Goal: Ask a question: Seek information or help from site administrators or community

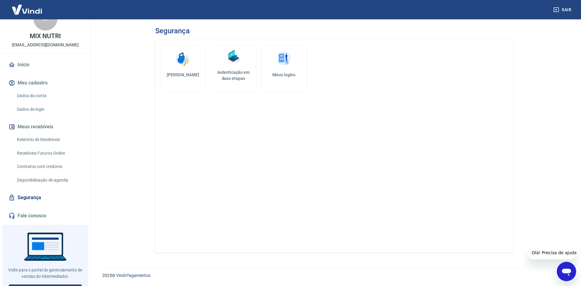
scroll to position [28, 0]
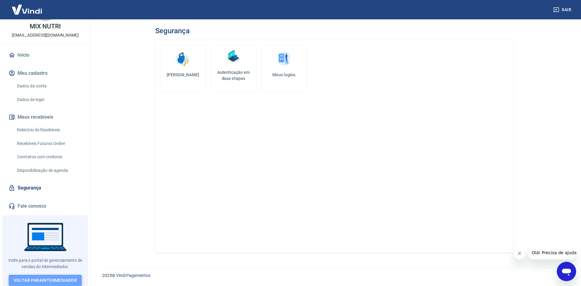
click at [43, 279] on link "Voltar para Intermediador" at bounding box center [45, 280] width 73 height 11
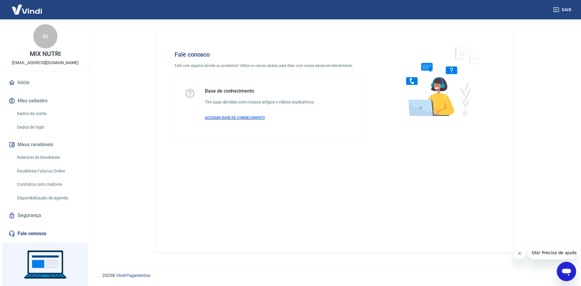
click at [247, 117] on span "ACESSAR BASE DE CONHECIMENTO" at bounding box center [235, 118] width 60 height 4
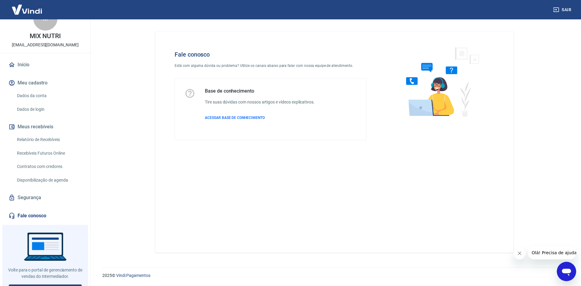
scroll to position [28, 0]
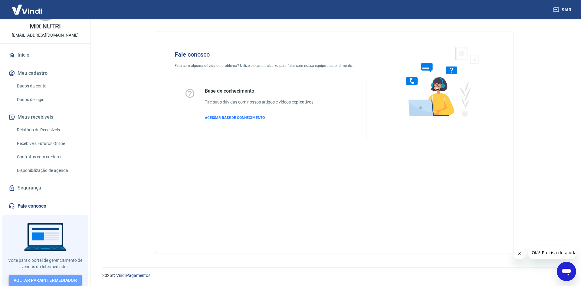
click at [41, 277] on link "Voltar para Intermediador" at bounding box center [45, 280] width 73 height 11
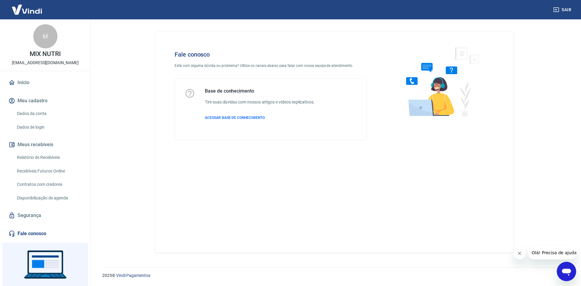
click at [26, 10] on img at bounding box center [26, 9] width 39 height 18
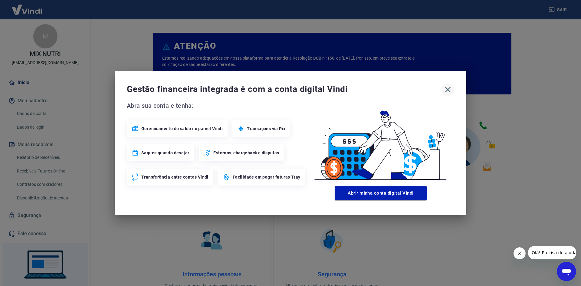
click at [451, 90] on icon "button" at bounding box center [448, 90] width 10 height 10
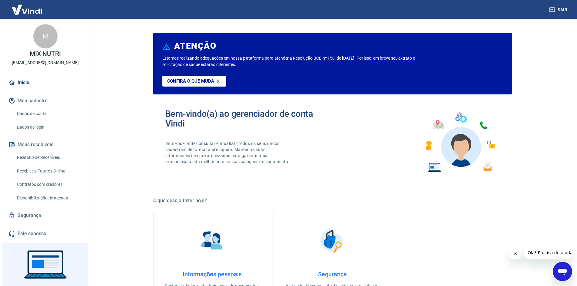
click at [35, 12] on img at bounding box center [26, 9] width 39 height 18
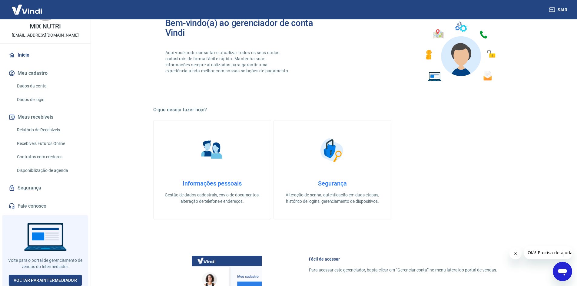
scroll to position [182, 0]
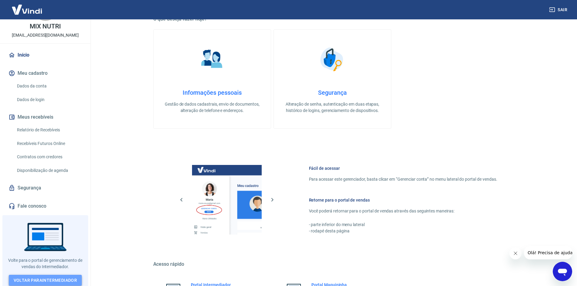
click at [40, 276] on link "Voltar para Intermediador" at bounding box center [45, 280] width 73 height 11
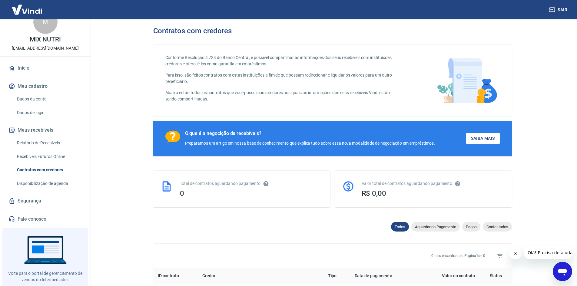
scroll to position [28, 0]
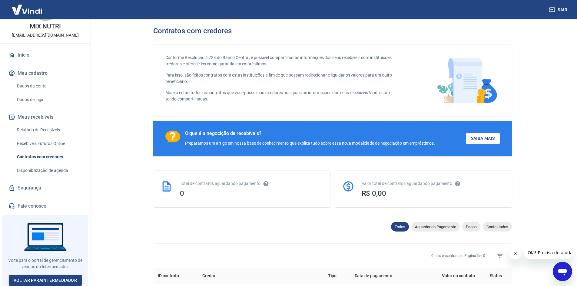
click at [33, 186] on link "Segurança" at bounding box center [45, 187] width 76 height 13
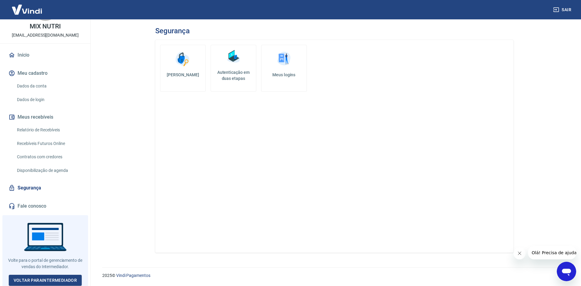
click at [32, 8] on img at bounding box center [26, 9] width 39 height 18
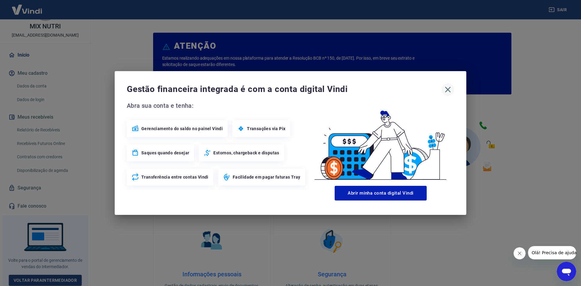
click at [450, 89] on icon "button" at bounding box center [448, 90] width 10 height 10
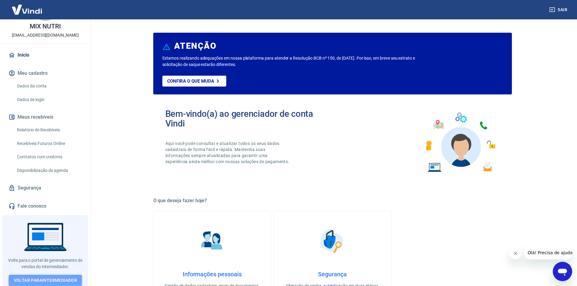
click at [61, 276] on link "Voltar para Intermediador" at bounding box center [45, 280] width 73 height 11
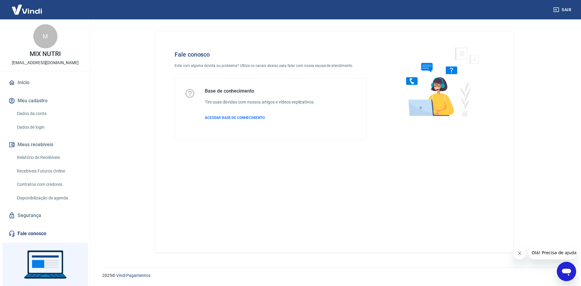
scroll to position [28, 0]
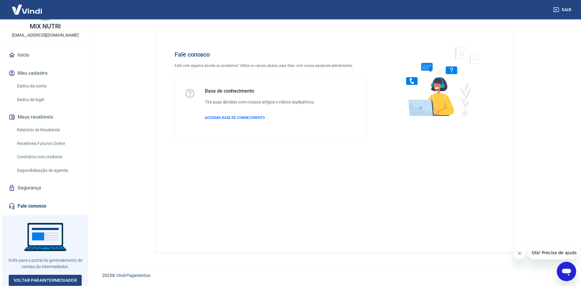
click at [25, 205] on link "Fale conosco" at bounding box center [45, 206] width 76 height 13
click at [34, 204] on link "Fale conosco" at bounding box center [45, 206] width 76 height 13
click at [564, 270] on icon "Abrir janela de mensagens" at bounding box center [566, 272] width 9 height 7
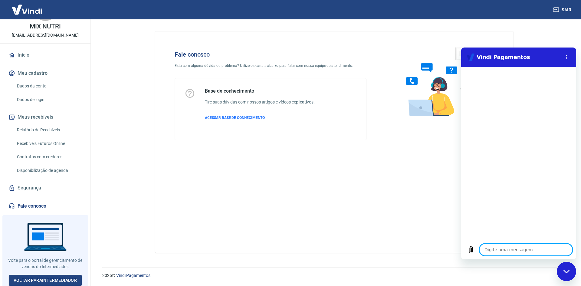
click at [530, 255] on textarea at bounding box center [526, 250] width 93 height 12
type textarea "B"
type textarea "x"
type textarea "Bo"
type textarea "x"
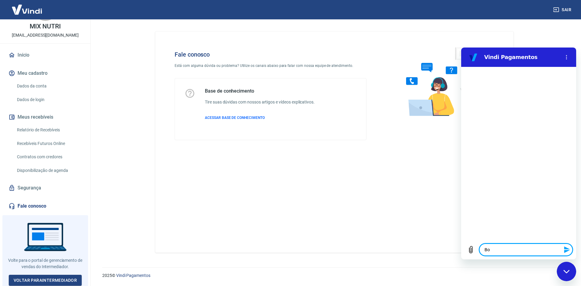
type textarea "Bom"
type textarea "x"
type textarea "Bom"
type textarea "x"
type textarea "Bom d"
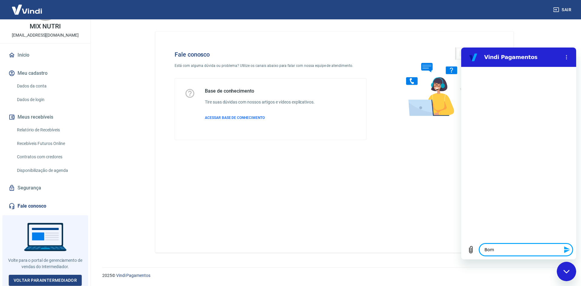
type textarea "x"
type textarea "Bom di"
type textarea "x"
type textarea "Bom dia"
type textarea "x"
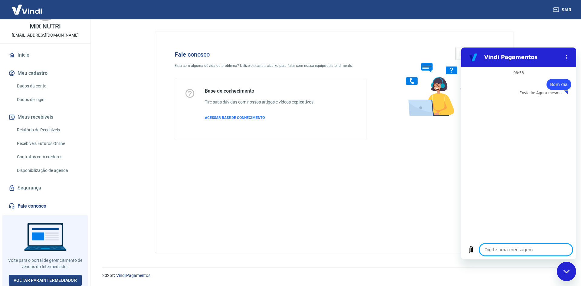
type textarea "x"
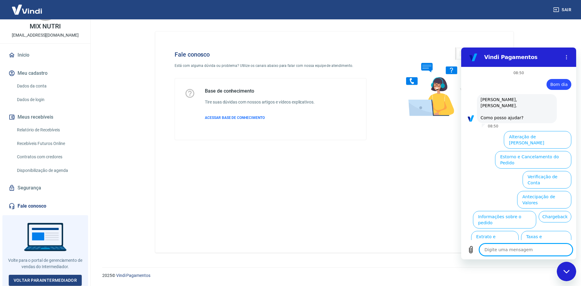
click at [521, 251] on textarea at bounding box center [526, 250] width 93 height 12
type textarea "f"
type textarea "x"
type textarea "fa"
type textarea "x"
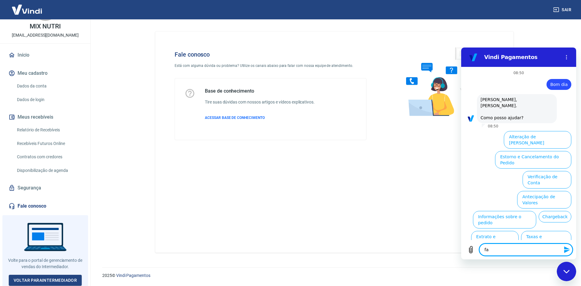
type textarea "fal"
type textarea "x"
type textarea "fala"
type textarea "x"
type textarea "falar"
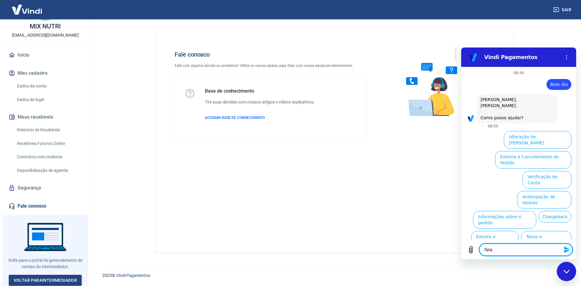
type textarea "x"
type textarea "falar"
type textarea "x"
type textarea "falar c"
type textarea "x"
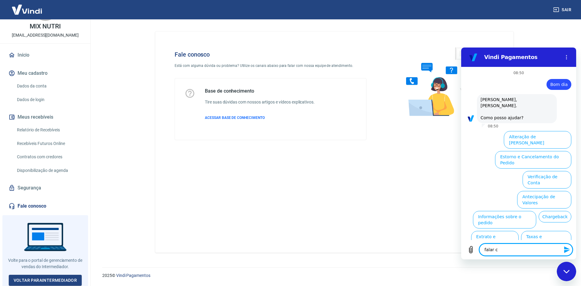
type textarea "falar co"
type textarea "x"
type textarea "falar com"
type textarea "x"
type textarea "falar com"
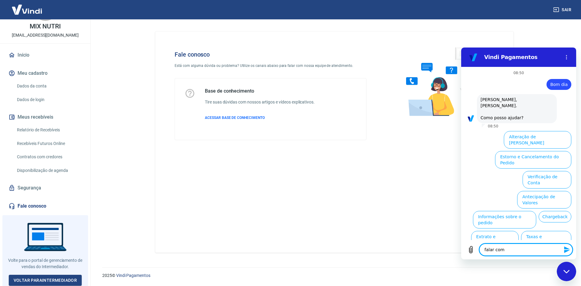
type textarea "x"
type textarea "falar com s"
type textarea "x"
type textarea "falar com su"
type textarea "x"
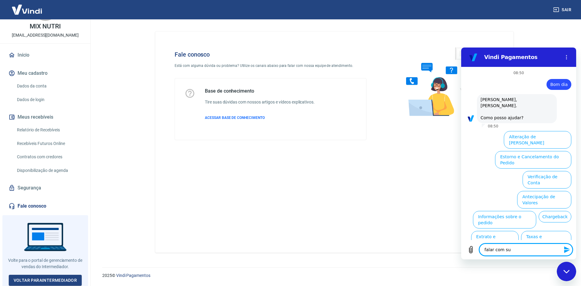
type textarea "falar com sup"
type textarea "x"
type textarea "falar com supo"
type textarea "x"
type textarea "falar com supor"
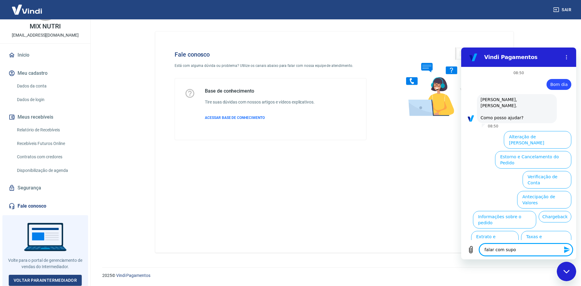
type textarea "x"
type textarea "falar com suport"
type textarea "x"
type textarea "falar com suporte"
type textarea "x"
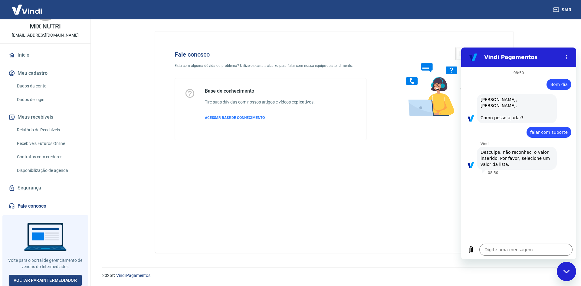
click at [567, 275] on div "Fechar janela de mensagens" at bounding box center [567, 272] width 18 height 18
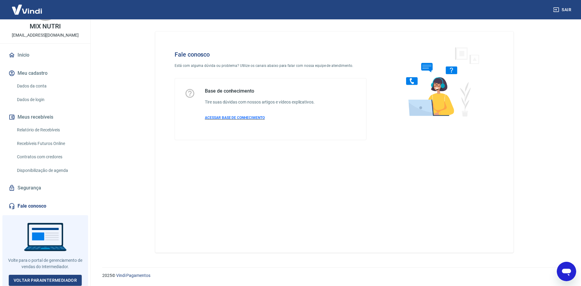
click at [237, 117] on span "ACESSAR BASE DE CONHECIMENTO" at bounding box center [235, 118] width 60 height 4
type textarea "x"
click at [35, 276] on link "Voltar para Intermediador" at bounding box center [45, 280] width 73 height 11
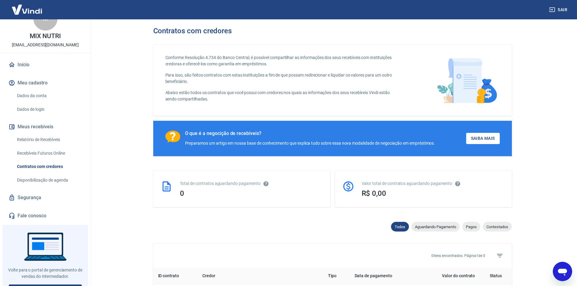
scroll to position [28, 0]
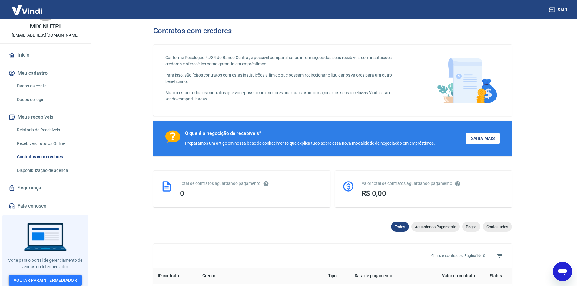
click at [48, 277] on link "Voltar para Intermediador" at bounding box center [45, 280] width 73 height 11
